Goal: Information Seeking & Learning: Learn about a topic

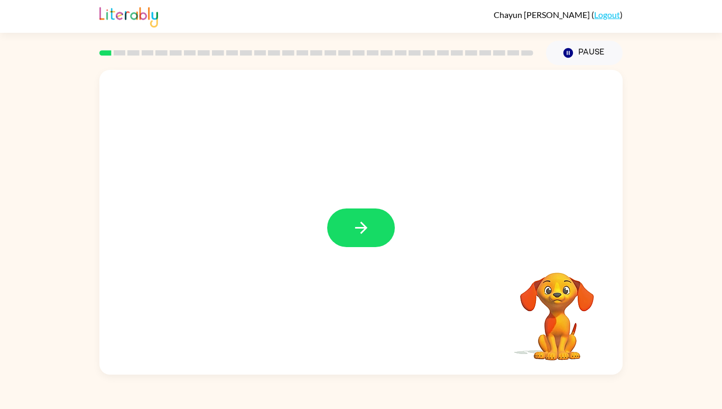
click at [363, 237] on icon "button" at bounding box center [361, 227] width 18 height 18
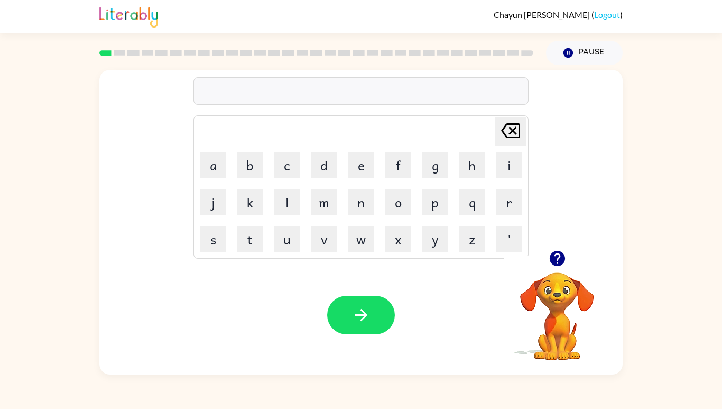
click at [203, 252] on button "s" at bounding box center [213, 239] width 26 height 26
click at [469, 178] on button "h" at bounding box center [472, 165] width 26 height 26
click at [544, 272] on div at bounding box center [557, 258] width 106 height 27
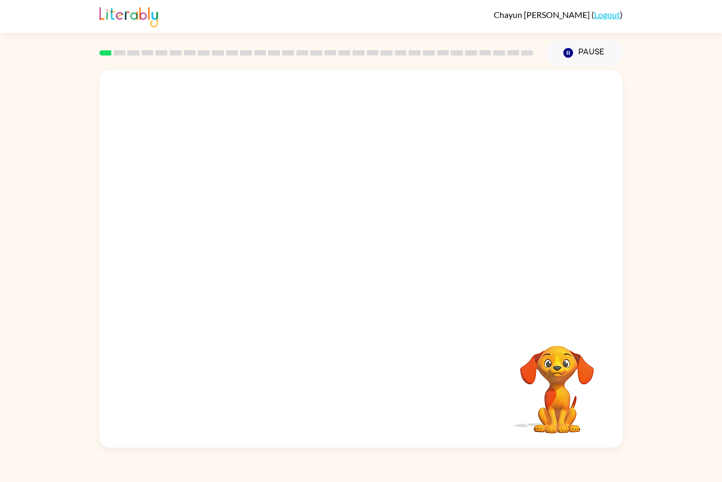
click at [688, 248] on div "Your browser must support playing .mp4 files to use Literably. Please try using…" at bounding box center [361, 256] width 722 height 383
click at [358, 281] on div at bounding box center [361, 264] width 68 height 39
click at [367, 251] on button "button" at bounding box center [361, 264] width 68 height 39
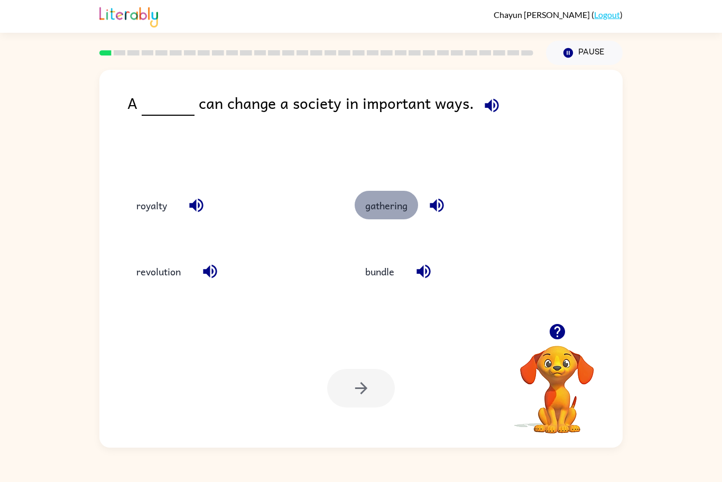
click at [370, 213] on button "gathering" at bounding box center [386, 205] width 63 height 29
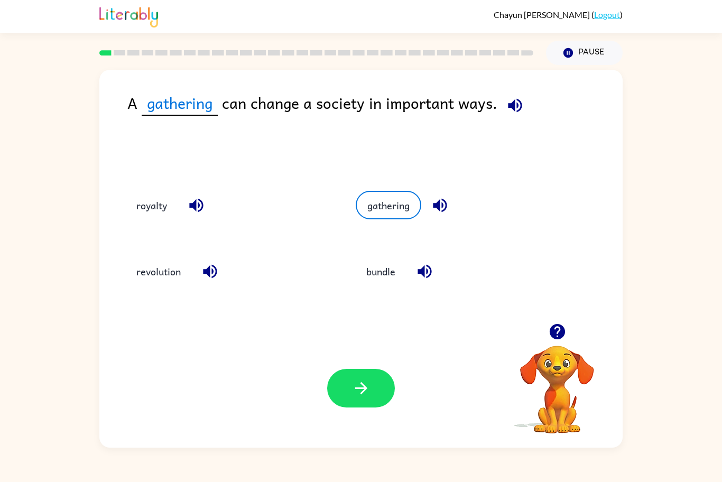
click at [359, 408] on div "Your browser must support playing .mp4 files to use Literably. Please try using…" at bounding box center [360, 388] width 523 height 119
click at [357, 394] on icon "button" at bounding box center [361, 388] width 18 height 18
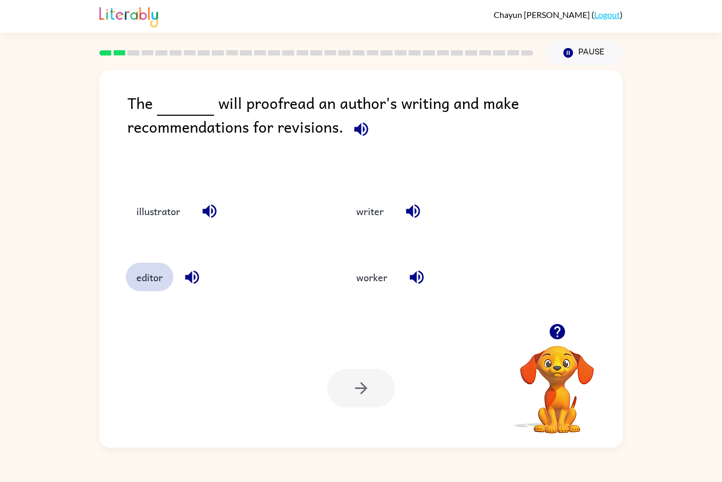
click at [169, 273] on button "editor" at bounding box center [150, 277] width 48 height 29
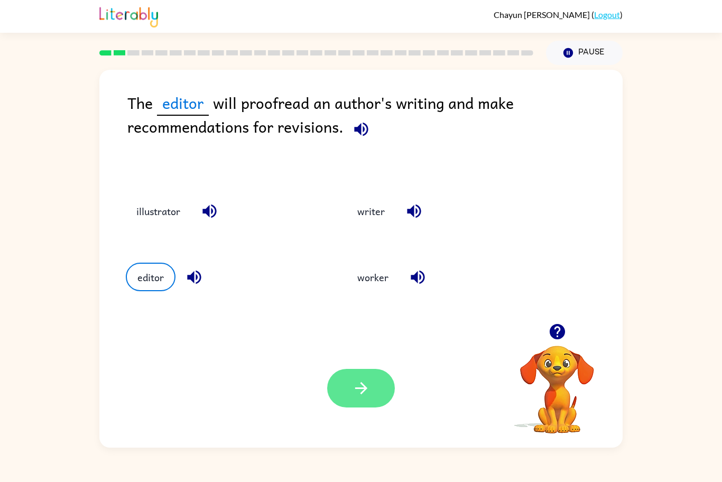
click at [359, 386] on icon "button" at bounding box center [361, 388] width 18 height 18
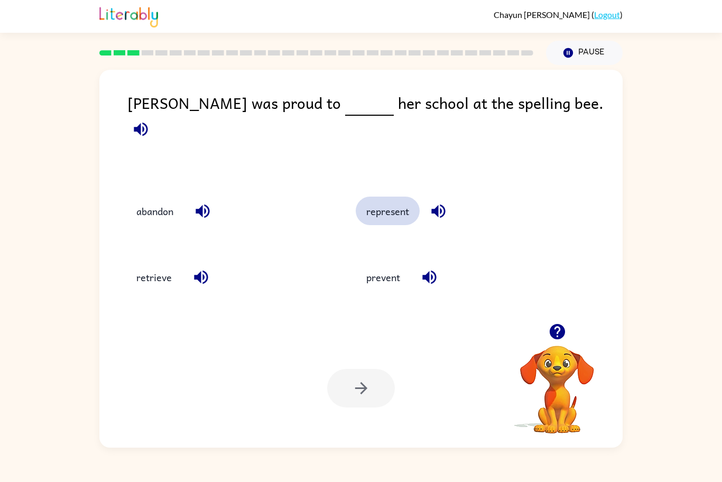
click at [382, 200] on button "represent" at bounding box center [388, 211] width 64 height 29
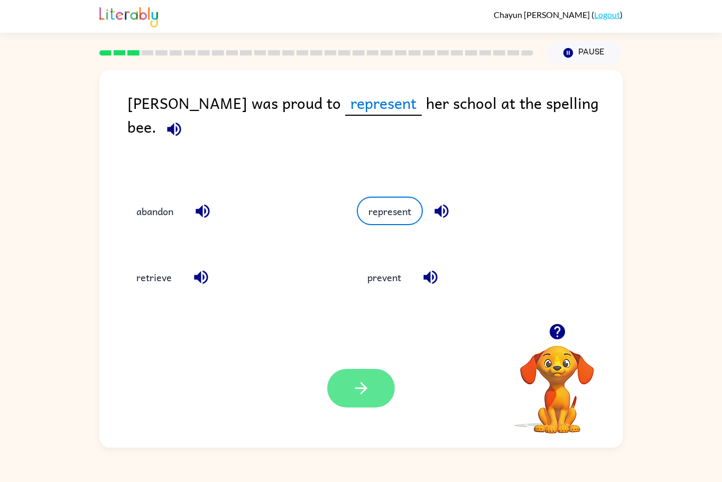
click at [374, 376] on button "button" at bounding box center [361, 388] width 68 height 39
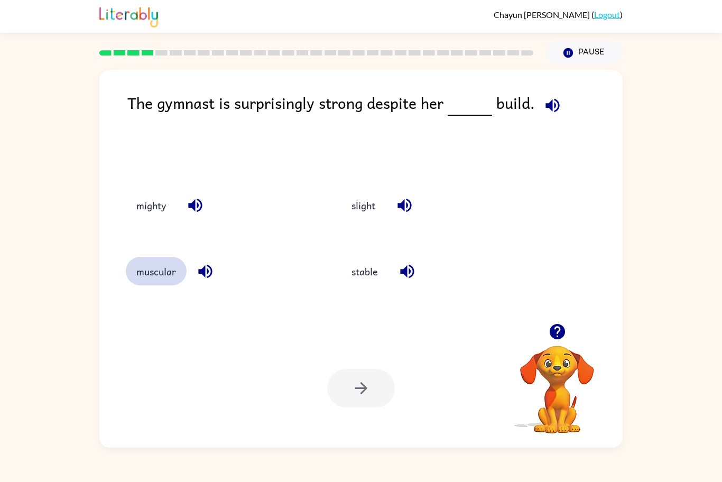
click at [149, 273] on button "muscular" at bounding box center [156, 271] width 61 height 29
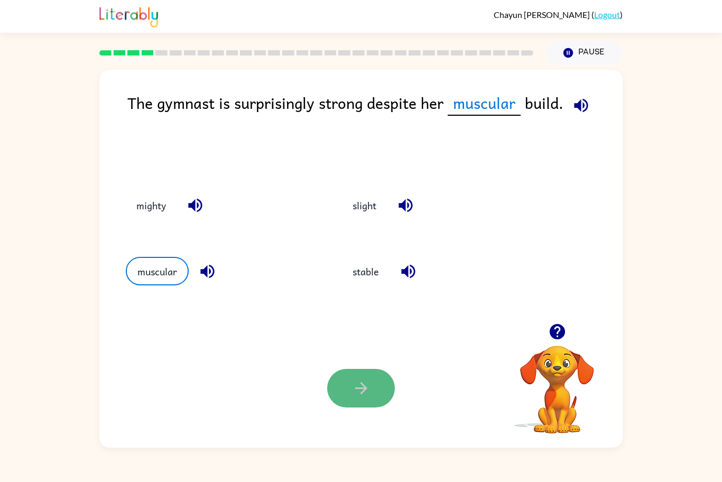
click at [371, 381] on button "button" at bounding box center [361, 388] width 68 height 39
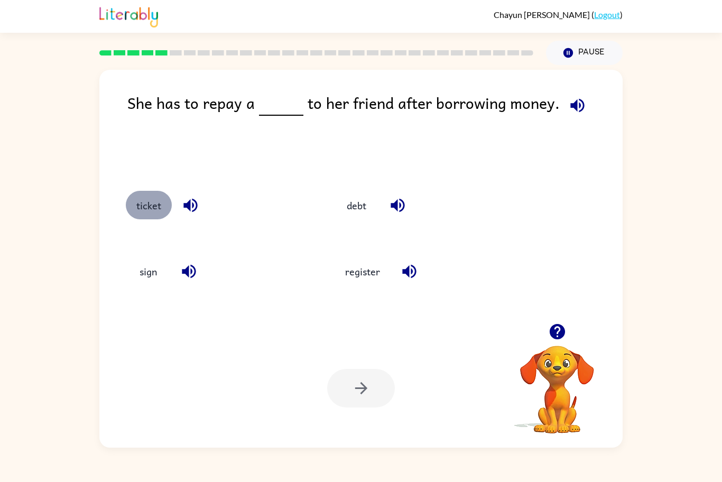
click at [142, 206] on button "ticket" at bounding box center [149, 205] width 46 height 29
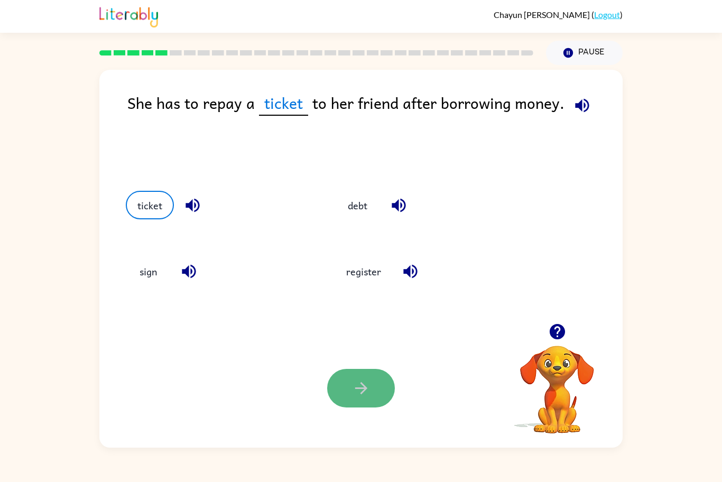
click at [359, 387] on icon "button" at bounding box center [361, 388] width 18 height 18
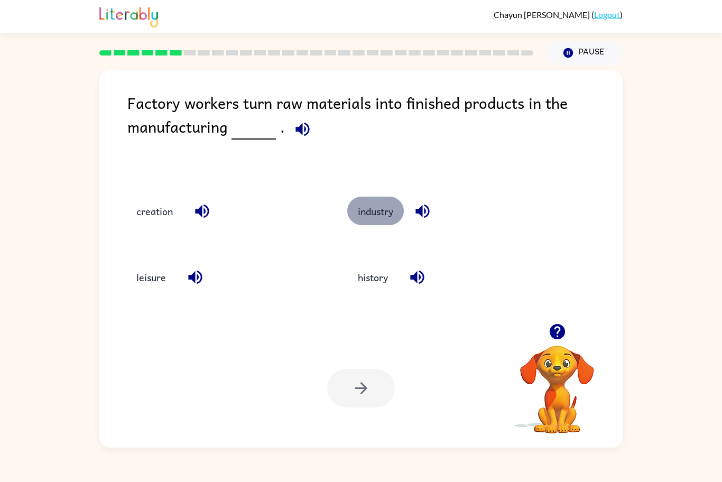
click at [370, 218] on button "industry" at bounding box center [375, 211] width 57 height 29
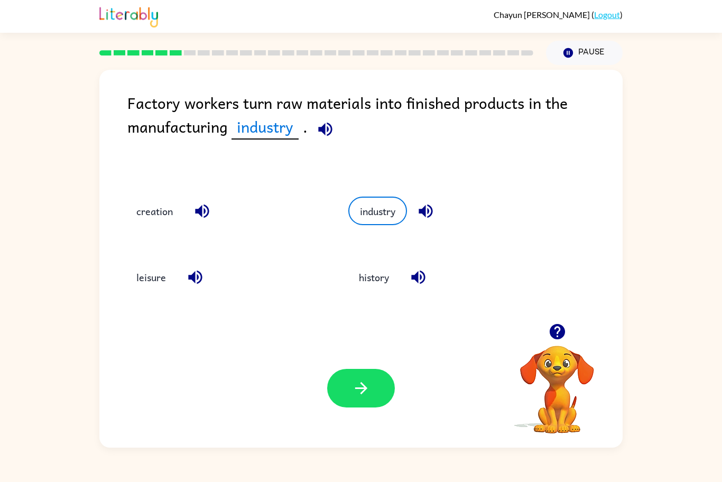
click at [341, 368] on div "Your browser must support playing .mp4 files to use Literably. Please try using…" at bounding box center [360, 388] width 523 height 119
click at [361, 406] on button "button" at bounding box center [361, 388] width 68 height 39
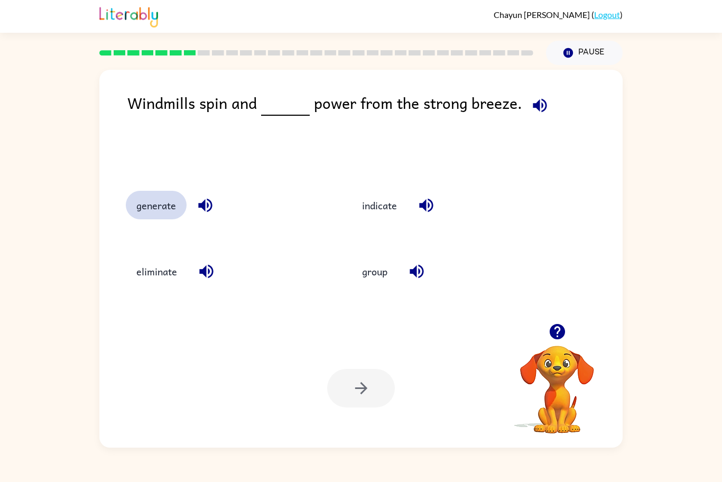
click at [159, 213] on button "generate" at bounding box center [156, 205] width 61 height 29
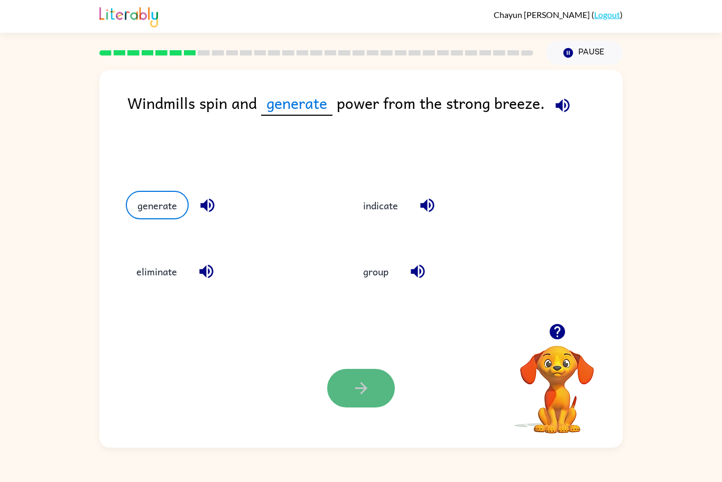
click at [365, 370] on button "button" at bounding box center [361, 388] width 68 height 39
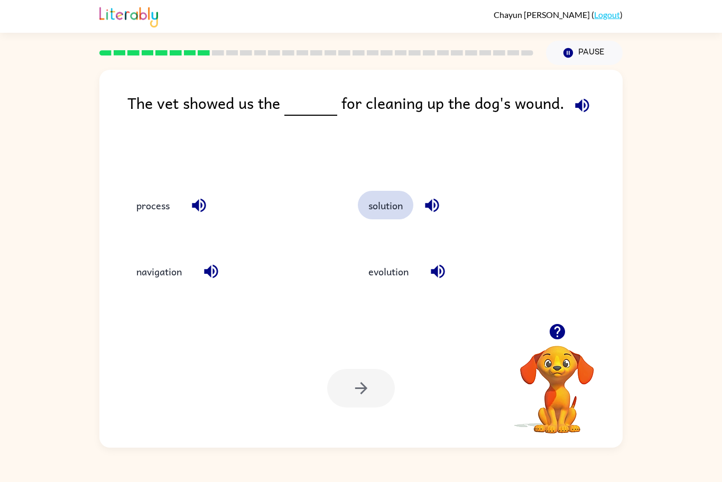
click at [383, 210] on button "solution" at bounding box center [385, 205] width 55 height 29
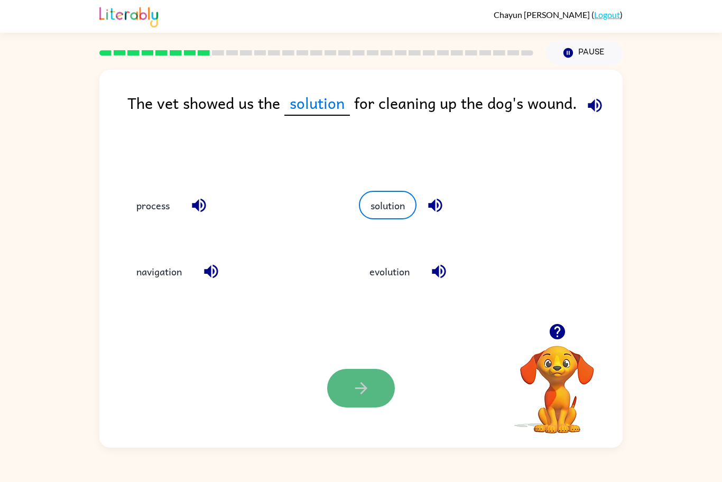
click at [365, 401] on button "button" at bounding box center [361, 388] width 68 height 39
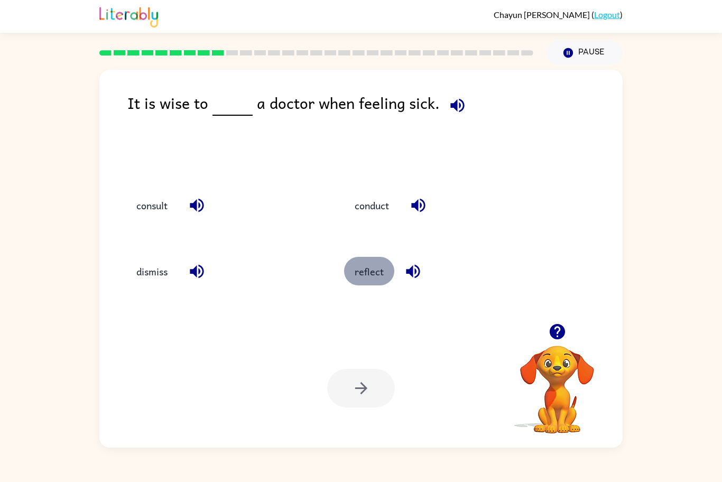
click at [386, 268] on button "reflect" at bounding box center [369, 271] width 50 height 29
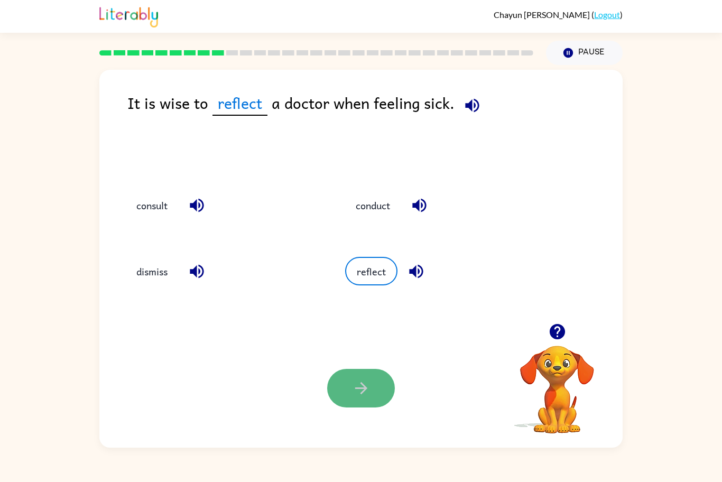
click at [367, 392] on icon "button" at bounding box center [361, 388] width 18 height 18
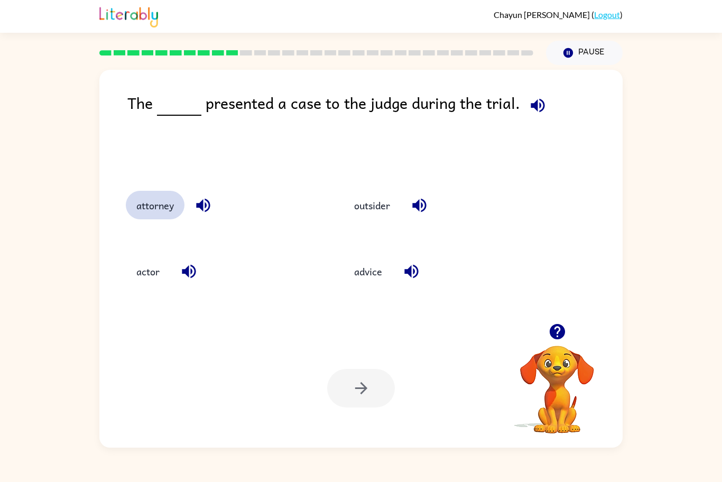
click at [169, 191] on button "attorney" at bounding box center [155, 205] width 59 height 29
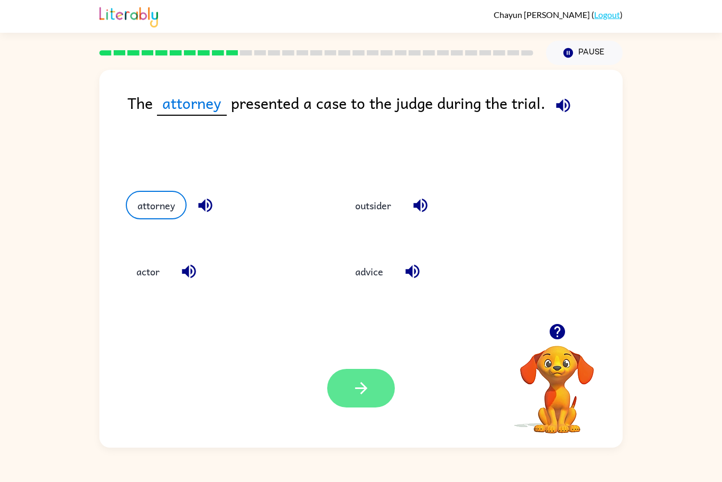
click at [385, 395] on button "button" at bounding box center [361, 388] width 68 height 39
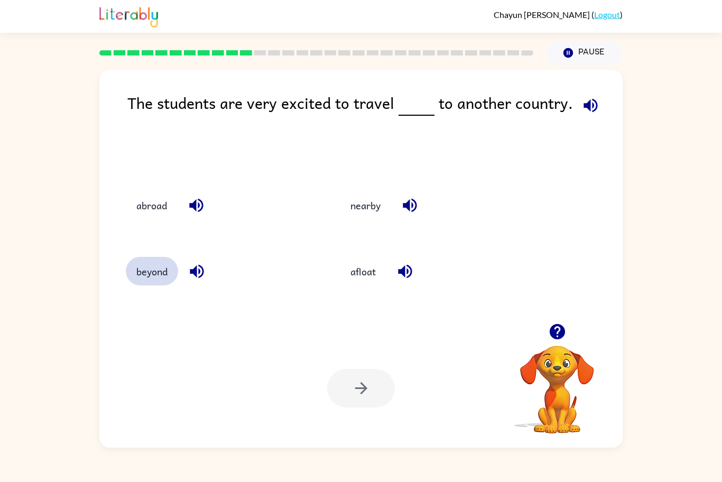
click at [135, 277] on button "beyond" at bounding box center [152, 271] width 52 height 29
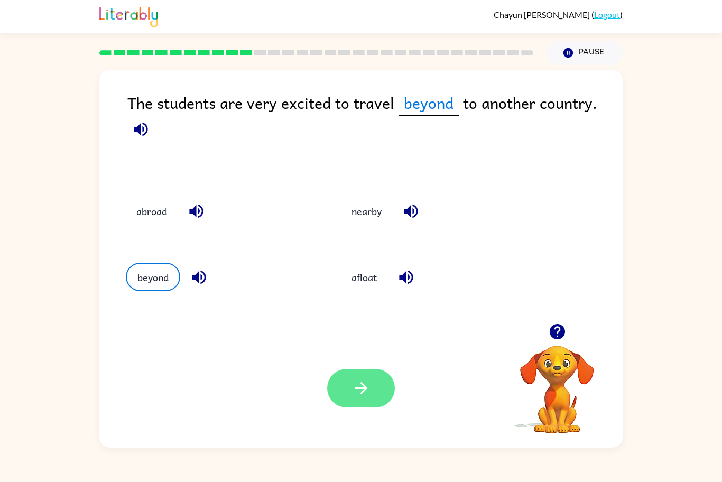
click at [363, 380] on icon "button" at bounding box center [361, 388] width 18 height 18
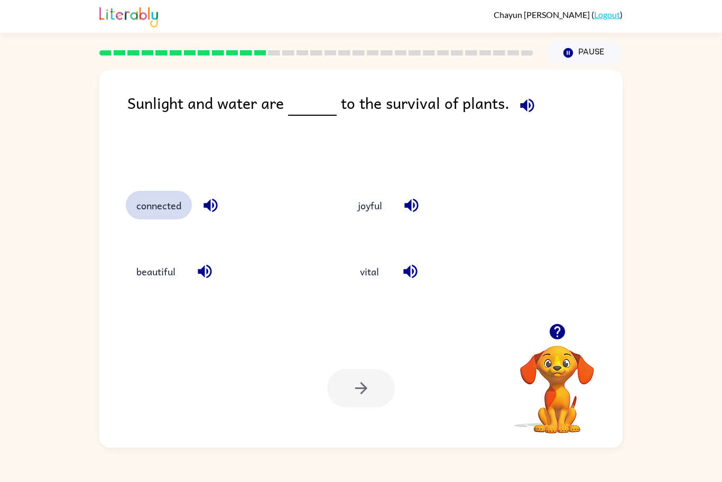
click at [175, 209] on button "connected" at bounding box center [159, 205] width 66 height 29
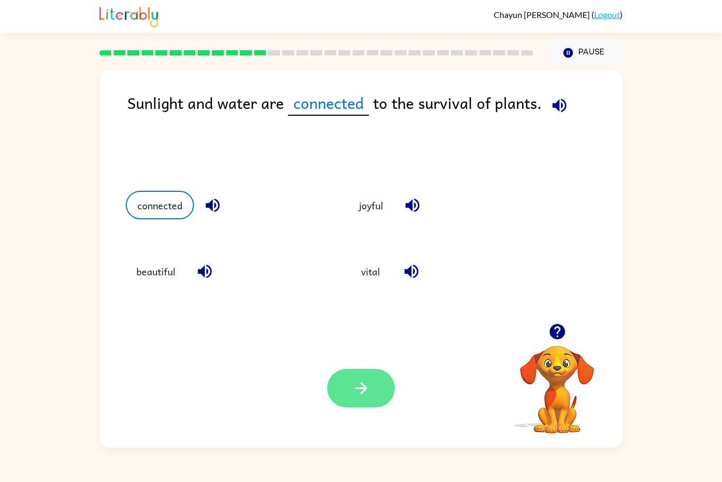
click at [346, 380] on button "button" at bounding box center [361, 388] width 68 height 39
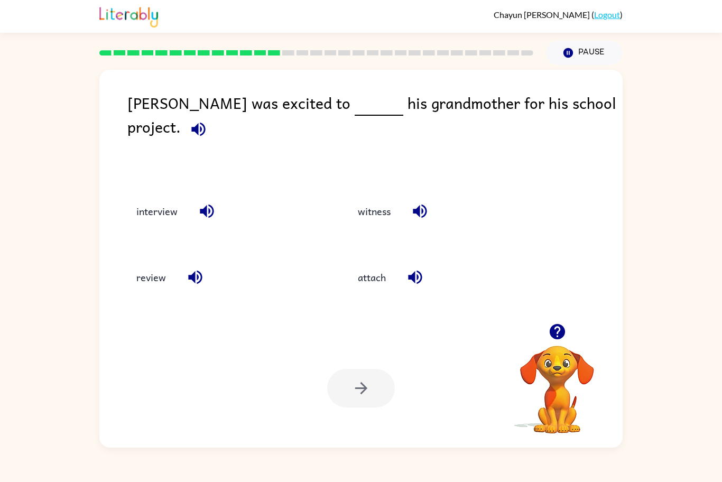
click at [362, 254] on div "attach" at bounding box center [437, 276] width 221 height 66
click at [155, 201] on button "interview" at bounding box center [157, 211] width 62 height 29
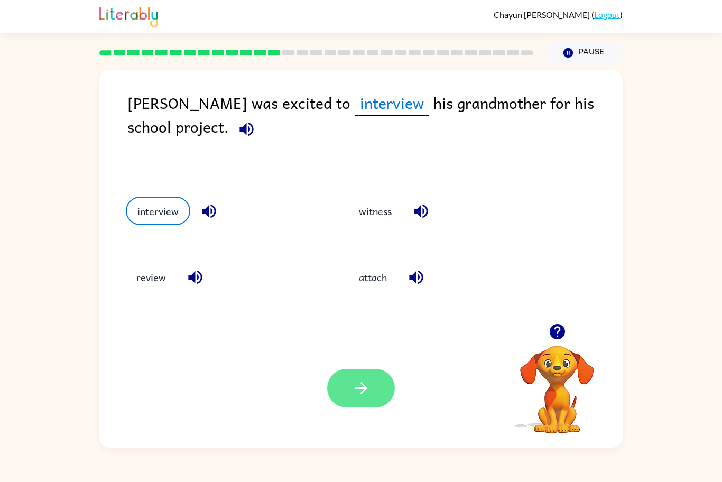
click at [350, 389] on button "button" at bounding box center [361, 388] width 68 height 39
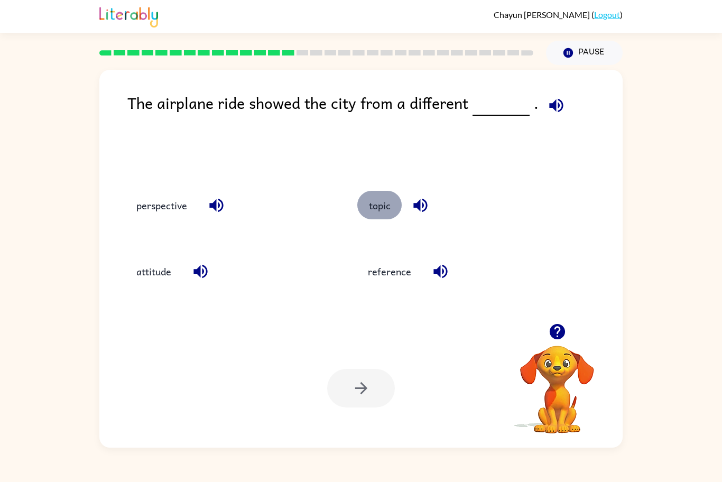
click at [386, 214] on button "topic" at bounding box center [379, 205] width 44 height 29
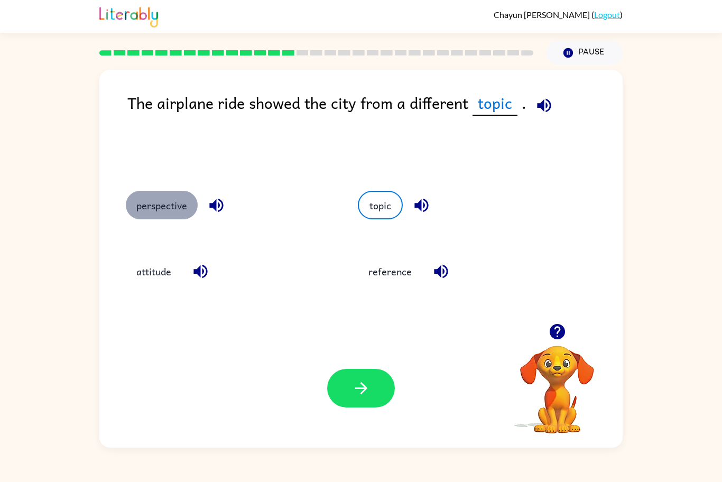
click at [174, 202] on button "perspective" at bounding box center [162, 205] width 72 height 29
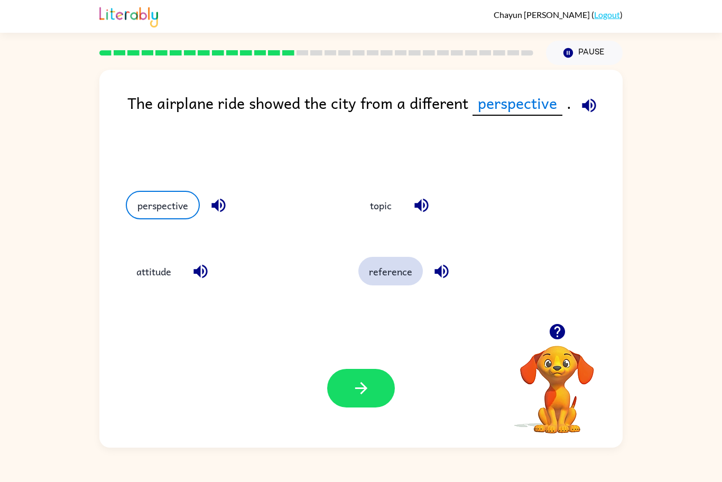
click at [384, 268] on button "reference" at bounding box center [390, 271] width 64 height 29
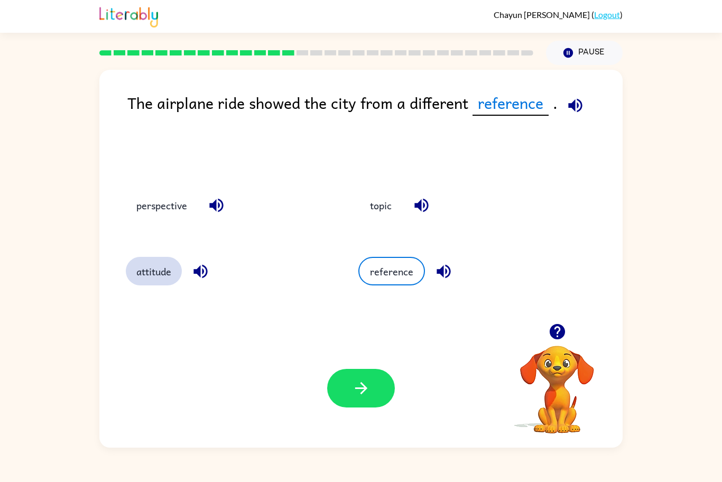
click at [160, 276] on button "attitude" at bounding box center [154, 271] width 56 height 29
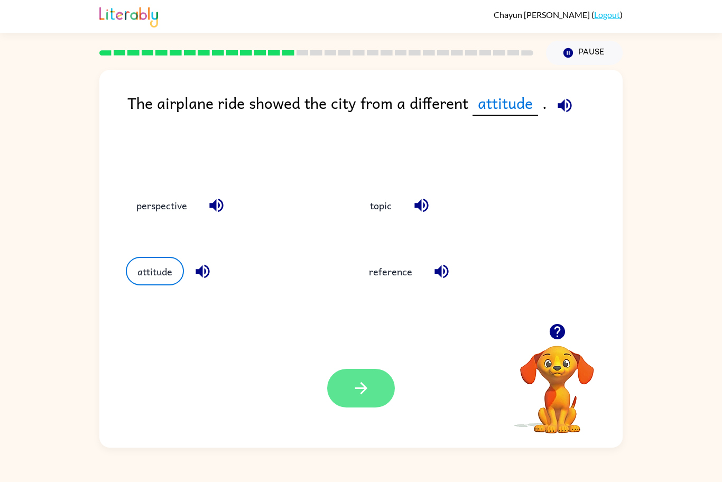
click at [371, 400] on button "button" at bounding box center [361, 388] width 68 height 39
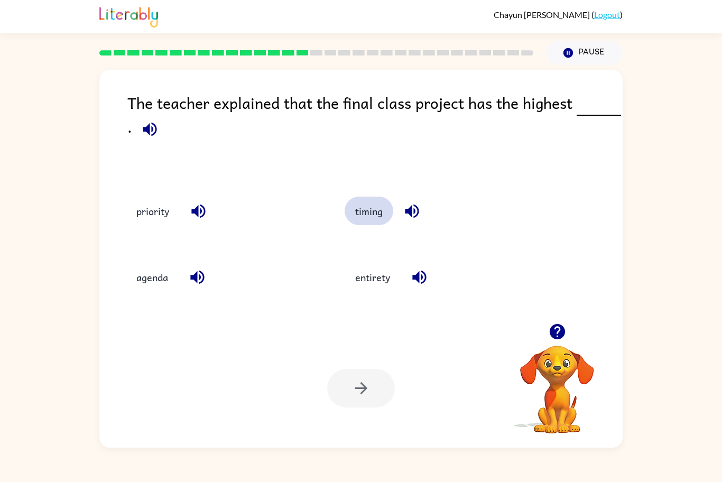
click at [363, 199] on button "timing" at bounding box center [369, 211] width 49 height 29
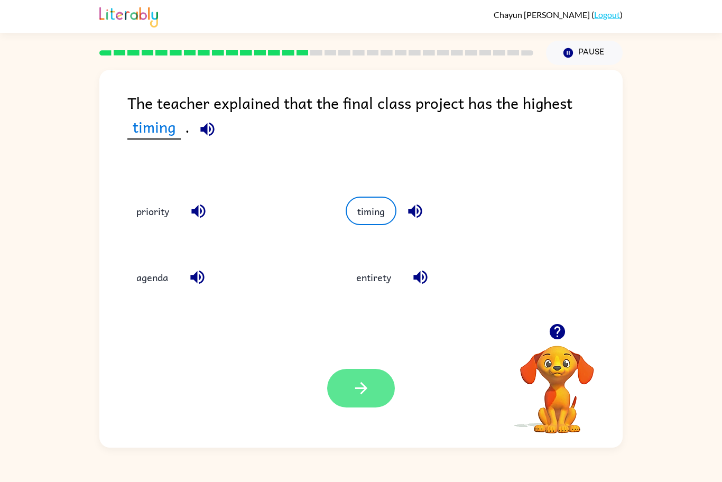
click at [348, 382] on button "button" at bounding box center [361, 388] width 68 height 39
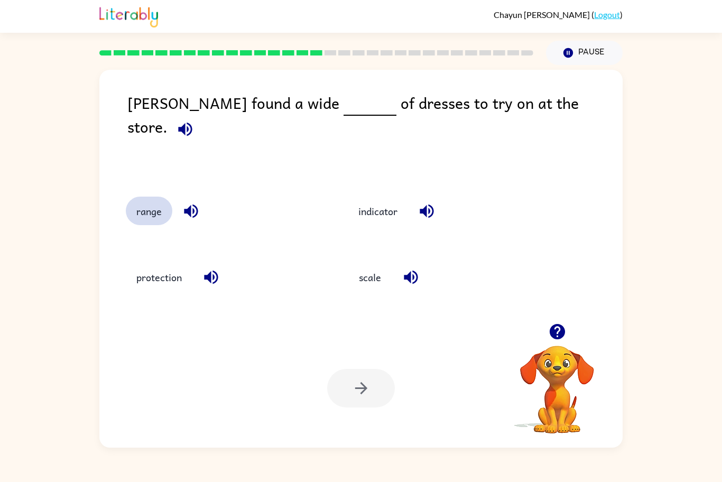
click at [163, 199] on button "range" at bounding box center [149, 211] width 47 height 29
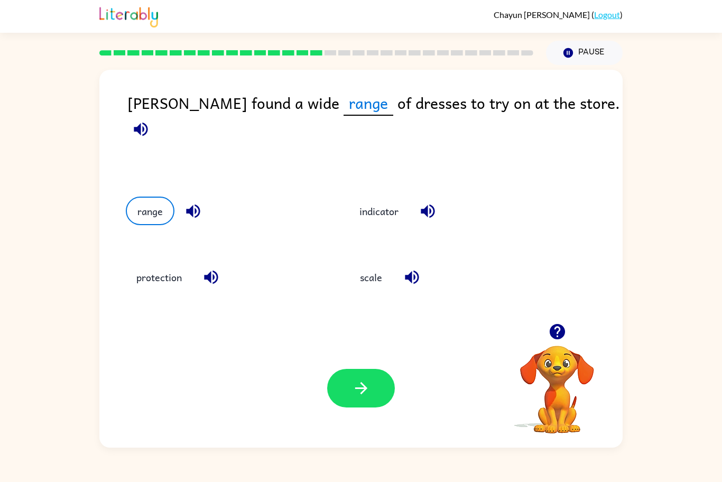
click at [370, 366] on div "Your browser must support playing .mp4 files to use Literably. Please try using…" at bounding box center [360, 388] width 523 height 119
click at [368, 379] on icon "button" at bounding box center [361, 388] width 18 height 18
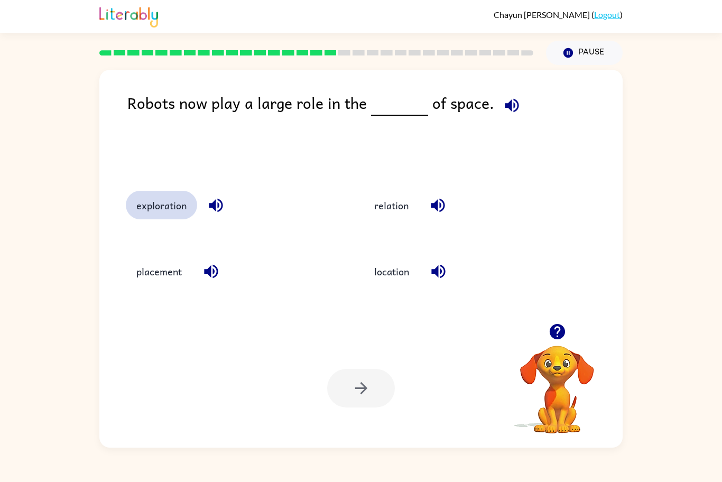
click at [178, 208] on button "exploration" at bounding box center [161, 205] width 71 height 29
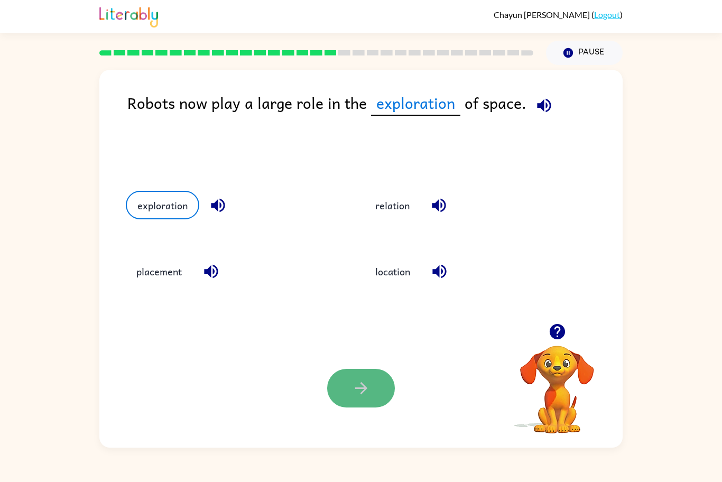
click at [368, 378] on button "button" at bounding box center [361, 388] width 68 height 39
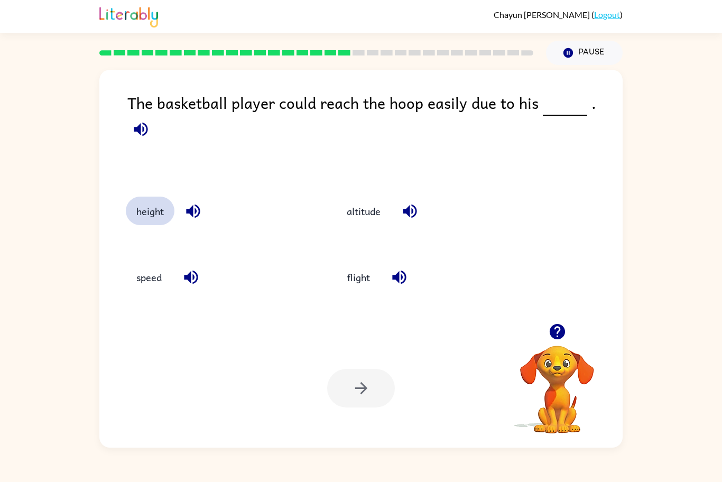
click at [145, 211] on button "height" at bounding box center [150, 211] width 49 height 29
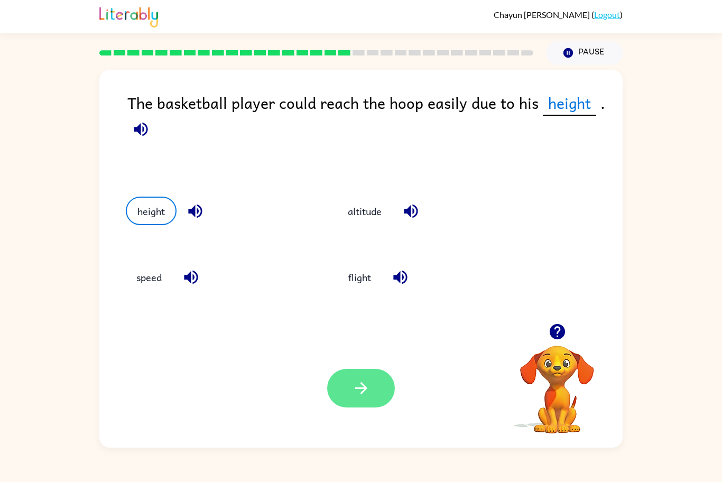
click at [353, 391] on icon "button" at bounding box center [361, 388] width 18 height 18
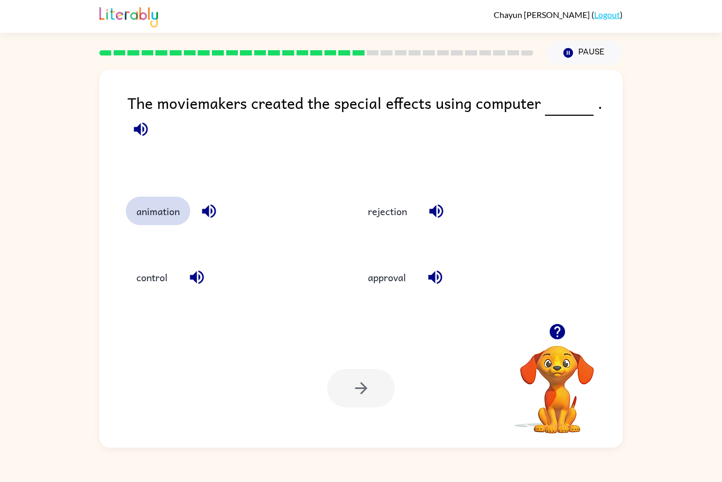
click at [162, 217] on button "animation" at bounding box center [158, 211] width 64 height 29
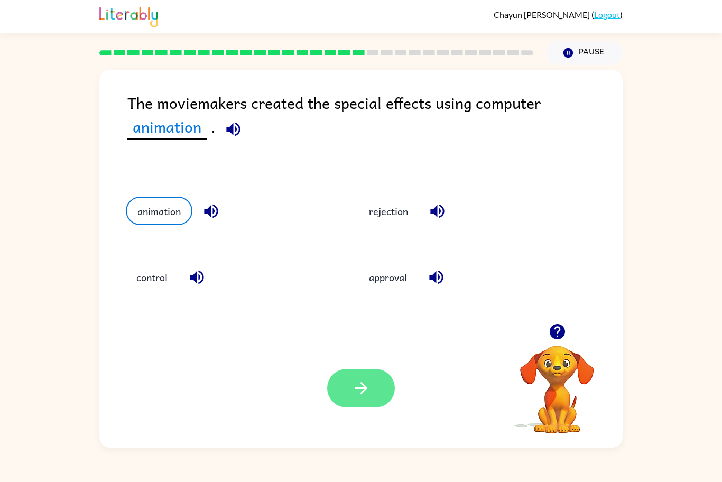
click at [340, 381] on button "button" at bounding box center [361, 388] width 68 height 39
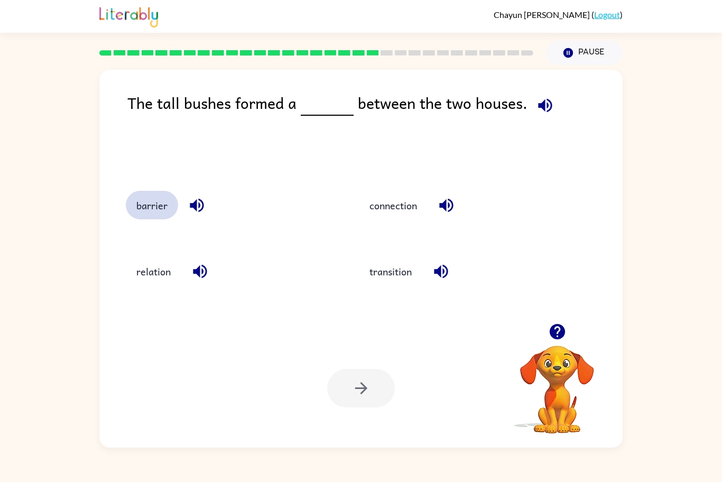
click at [153, 212] on button "barrier" at bounding box center [152, 205] width 52 height 29
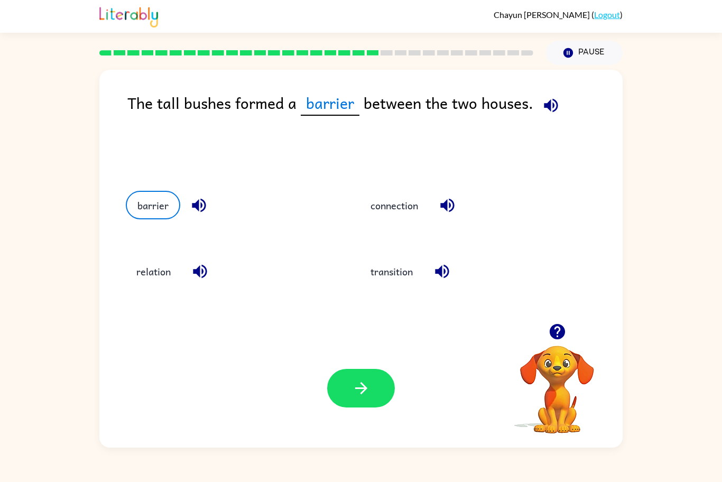
click at [326, 383] on div "Your browser must support playing .mp4 files to use Literably. Please try using…" at bounding box center [360, 388] width 523 height 119
click at [337, 384] on button "button" at bounding box center [361, 388] width 68 height 39
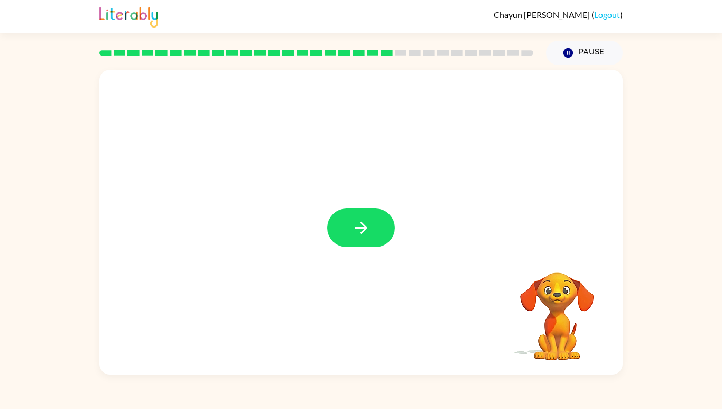
click at [71, 374] on div "Your browser must support playing .mp4 files to use Literably. Please try using…" at bounding box center [361, 219] width 722 height 309
click at [361, 247] on button "button" at bounding box center [361, 227] width 68 height 39
click at [381, 247] on div at bounding box center [361, 227] width 68 height 39
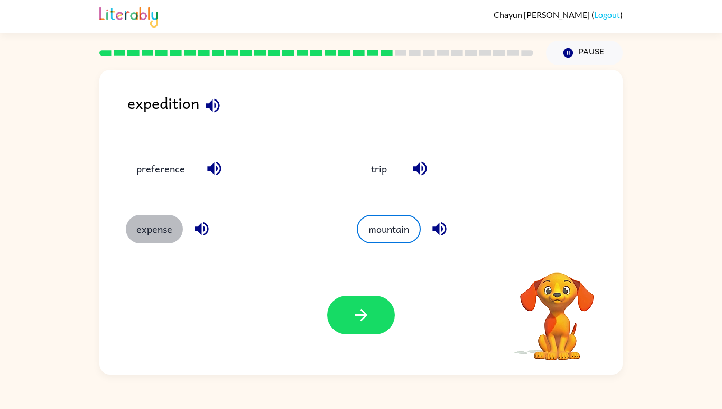
click at [150, 243] on button "expense" at bounding box center [154, 229] width 57 height 29
click at [150, 243] on button "expense" at bounding box center [155, 229] width 59 height 29
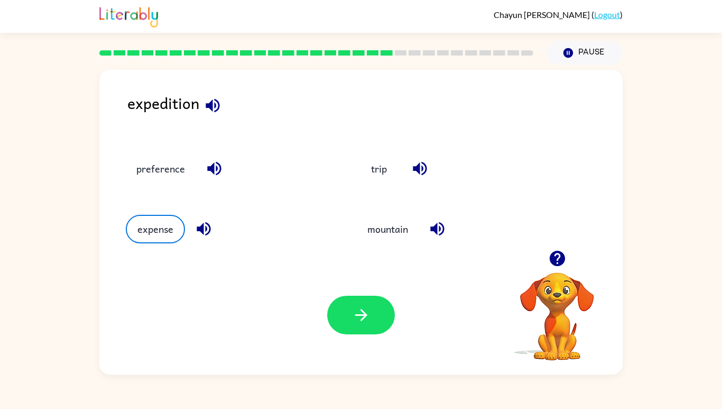
click at [141, 243] on button "expense" at bounding box center [155, 229] width 59 height 29
click at [355, 324] on icon "button" at bounding box center [361, 314] width 18 height 18
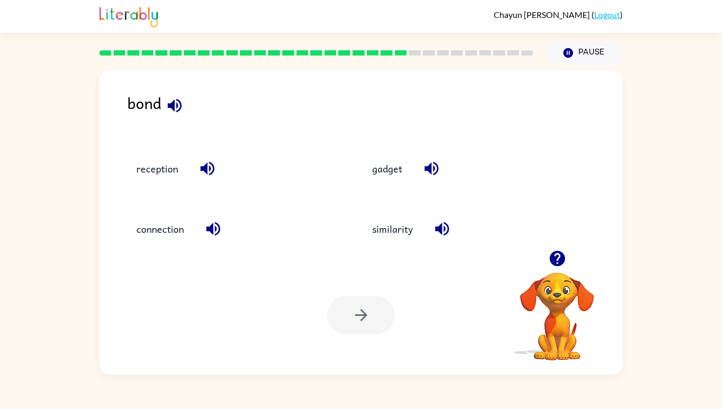
click at [161, 243] on button "connection" at bounding box center [160, 229] width 69 height 29
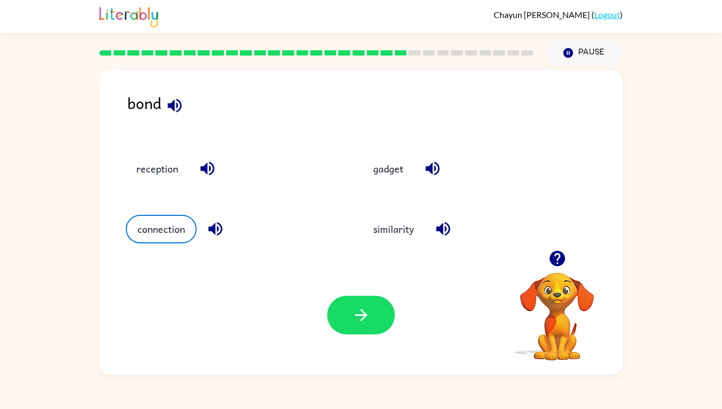
click at [387, 334] on button "button" at bounding box center [361, 314] width 68 height 39
click at [377, 334] on div at bounding box center [361, 314] width 68 height 39
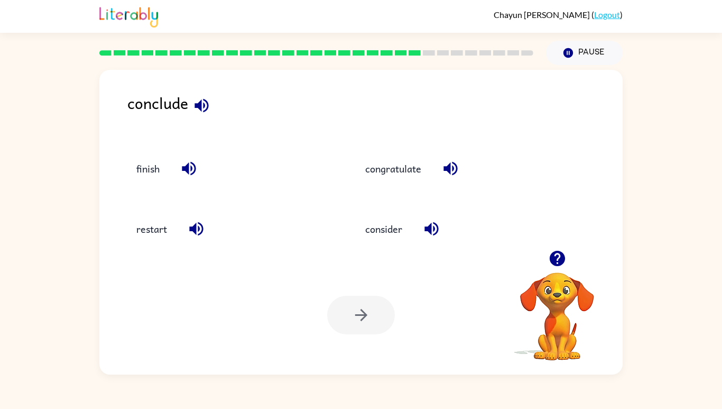
click at [385, 243] on button "consider" at bounding box center [384, 229] width 58 height 29
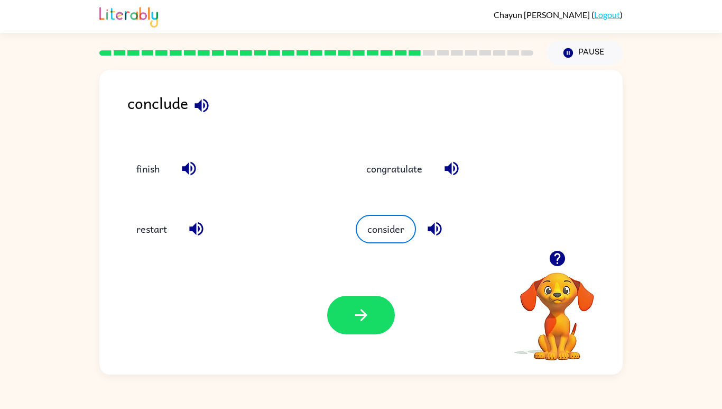
click at [360, 321] on icon "button" at bounding box center [361, 315] width 12 height 12
click at [360, 334] on div at bounding box center [361, 314] width 68 height 39
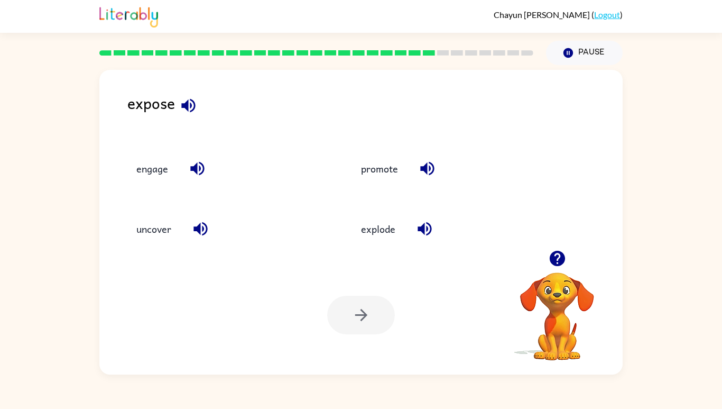
click at [142, 243] on button "uncover" at bounding box center [154, 229] width 56 height 29
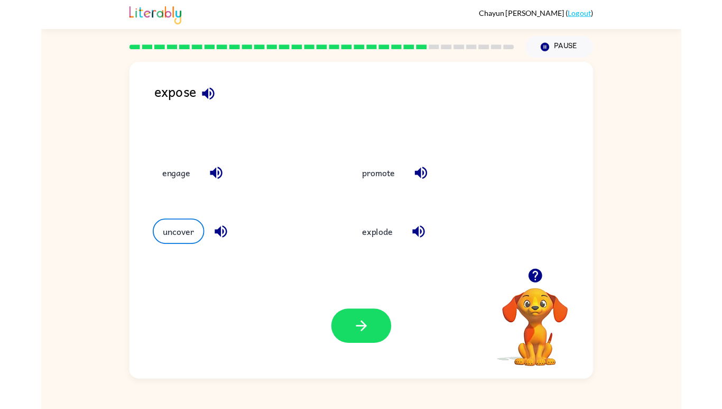
scroll to position [7, 0]
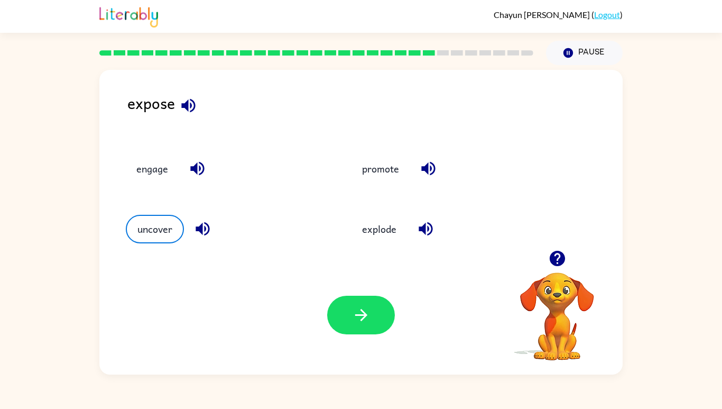
click at [363, 324] on icon "button" at bounding box center [361, 314] width 18 height 18
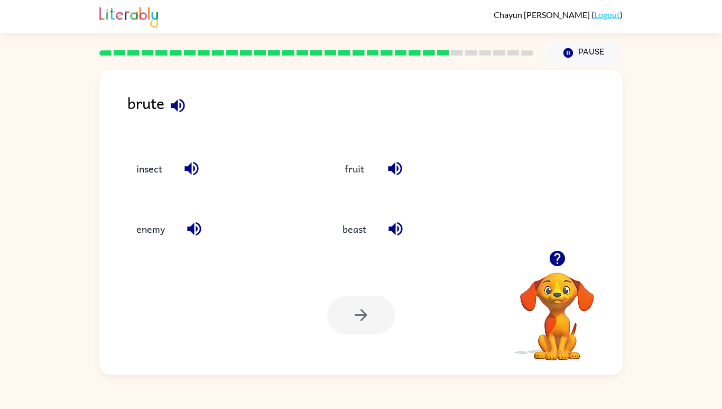
click at [358, 243] on button "beast" at bounding box center [354, 229] width 45 height 29
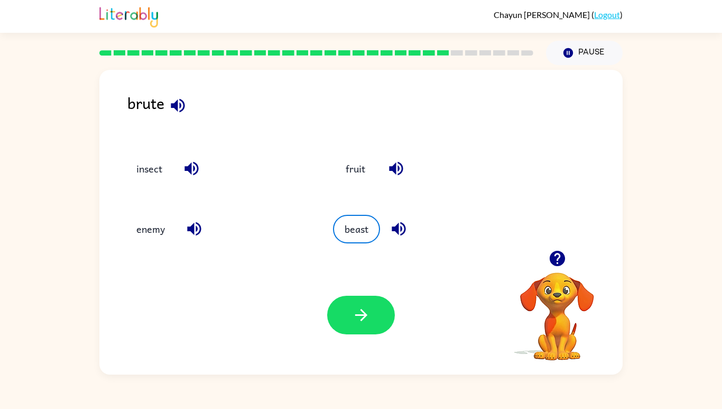
click at [150, 243] on button "enemy" at bounding box center [151, 229] width 50 height 29
click at [354, 324] on icon "button" at bounding box center [361, 314] width 18 height 18
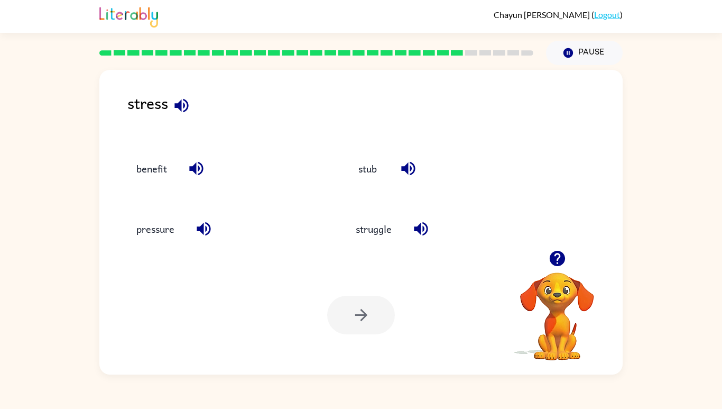
click at [377, 241] on button "struggle" at bounding box center [373, 229] width 57 height 29
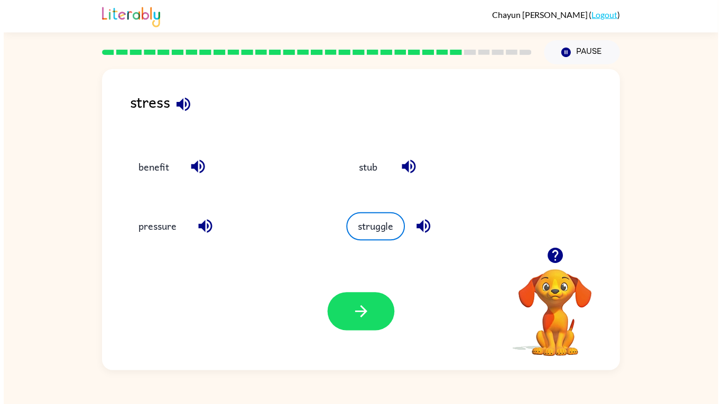
scroll to position [8, 0]
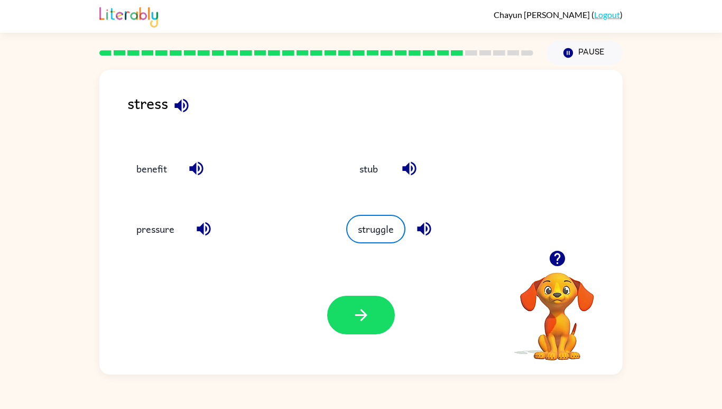
click at [154, 243] on button "pressure" at bounding box center [155, 229] width 59 height 29
click at [359, 324] on icon "button" at bounding box center [361, 314] width 18 height 18
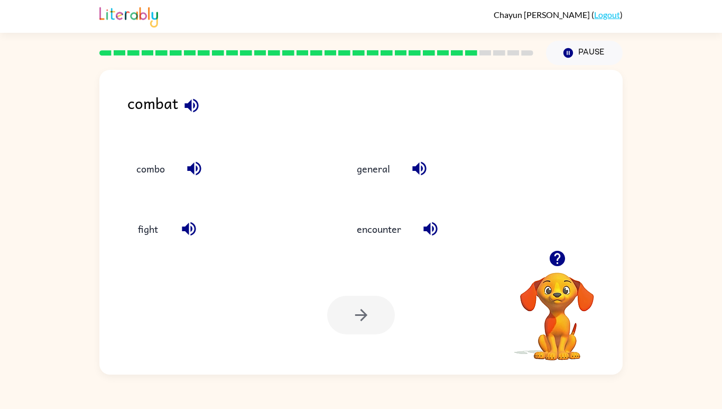
click at [158, 194] on div "combo" at bounding box center [216, 164] width 220 height 60
click at [144, 183] on button "combo" at bounding box center [151, 168] width 50 height 29
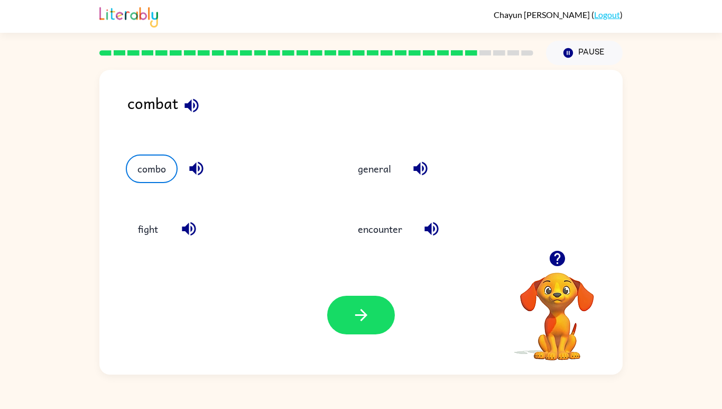
click at [363, 324] on icon "button" at bounding box center [361, 314] width 18 height 18
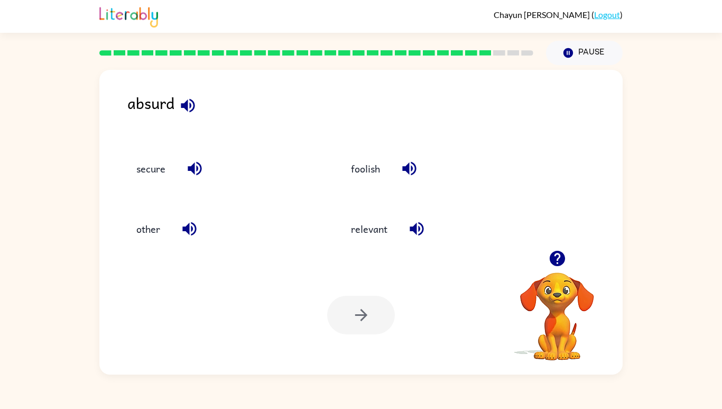
click at [383, 243] on button "relevant" at bounding box center [369, 229] width 58 height 29
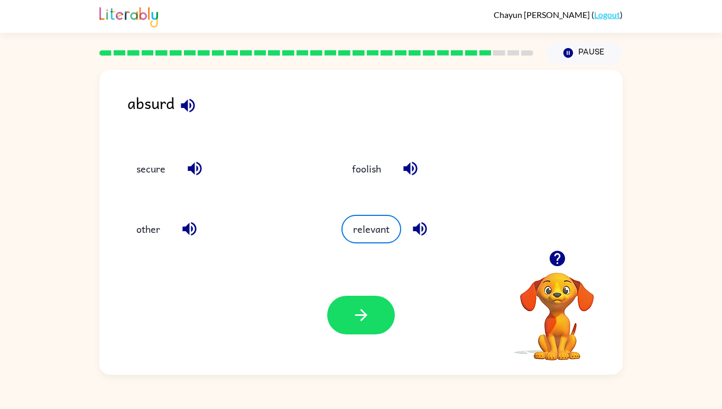
click at [359, 324] on icon "button" at bounding box center [361, 314] width 18 height 18
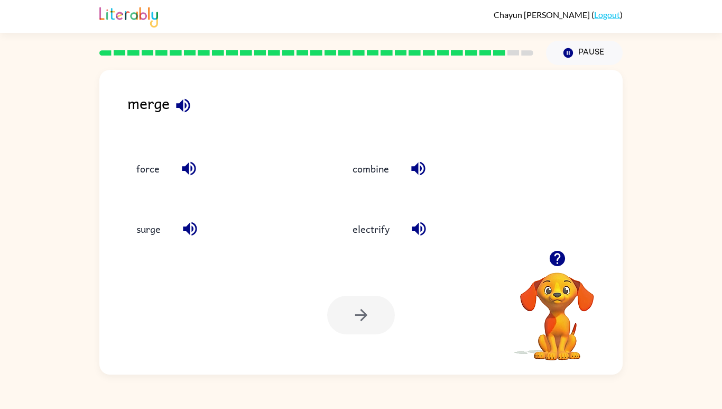
click at [152, 183] on button "force" at bounding box center [148, 168] width 44 height 29
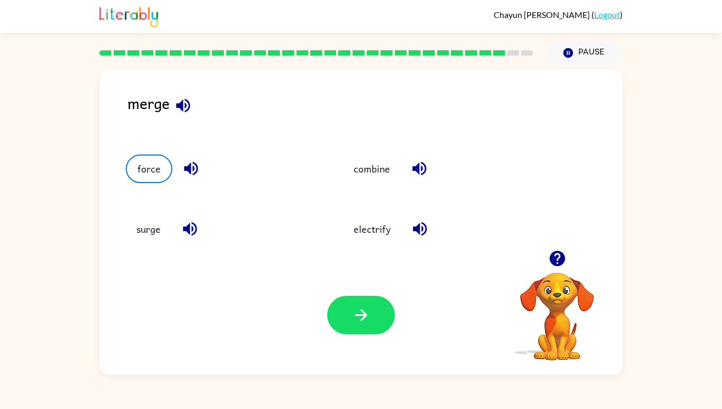
click at [143, 243] on button "surge" at bounding box center [148, 229] width 45 height 29
click at [377, 183] on button "combine" at bounding box center [372, 168] width 58 height 29
click at [365, 324] on icon "button" at bounding box center [361, 314] width 18 height 18
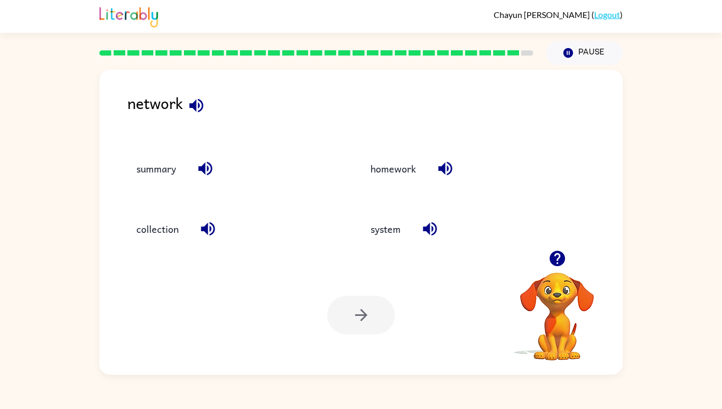
click at [382, 243] on button "system" at bounding box center [385, 229] width 51 height 29
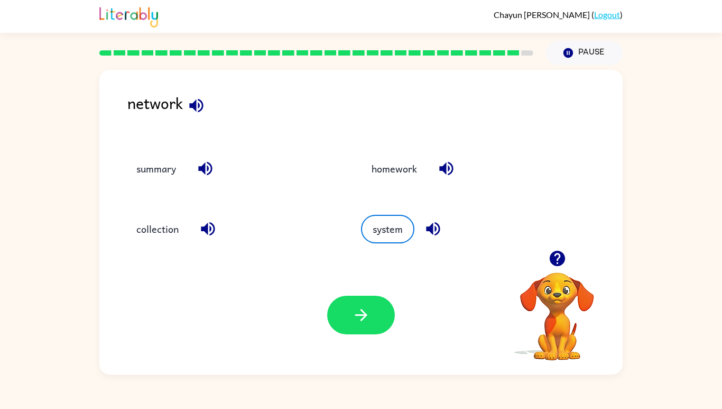
click at [356, 324] on icon "button" at bounding box center [361, 314] width 18 height 18
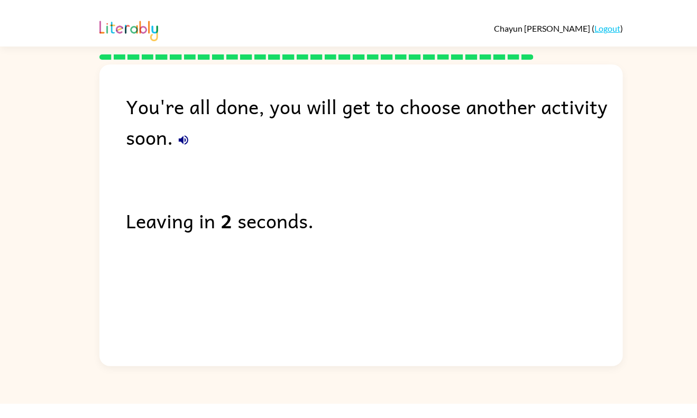
scroll to position [0, 0]
